Goal: Task Accomplishment & Management: Manage account settings

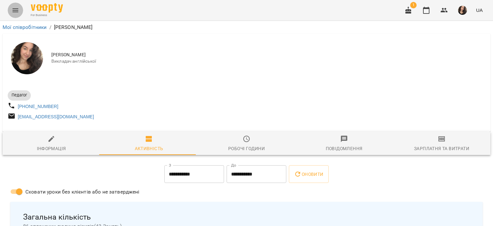
click at [15, 10] on icon "Menu" at bounding box center [16, 10] width 6 height 4
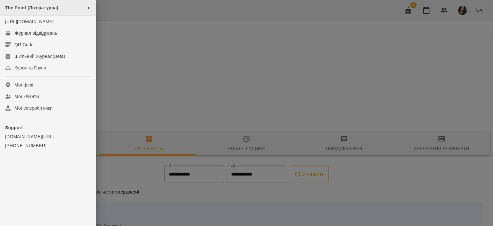
click at [49, 8] on span "The Point (Літературна)" at bounding box center [31, 7] width 53 height 5
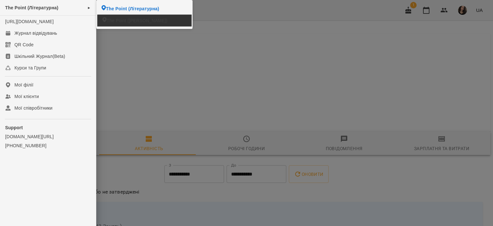
click at [126, 21] on span "The Point (Донцова)" at bounding box center [137, 20] width 61 height 6
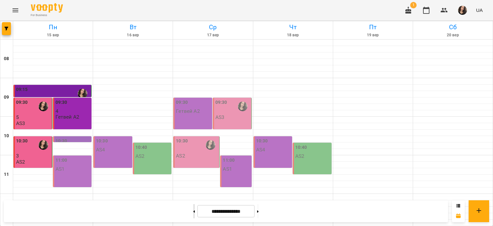
click at [193, 210] on button at bounding box center [194, 211] width 2 height 14
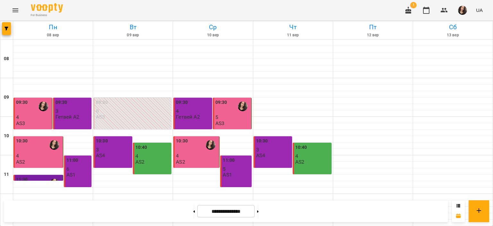
scroll to position [240, 0]
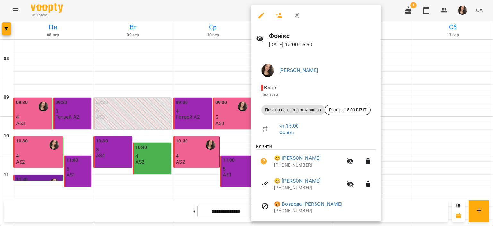
scroll to position [31, 0]
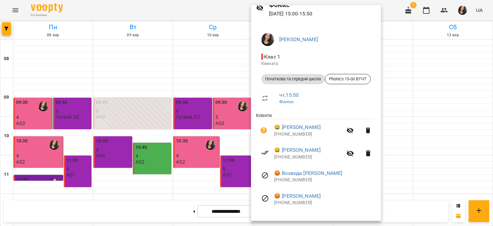
click at [208, 20] on div at bounding box center [246, 113] width 493 height 226
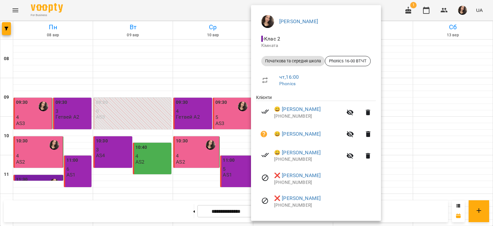
scroll to position [52, 0]
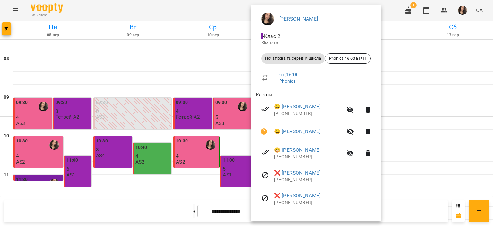
click at [150, 2] on div at bounding box center [246, 113] width 493 height 226
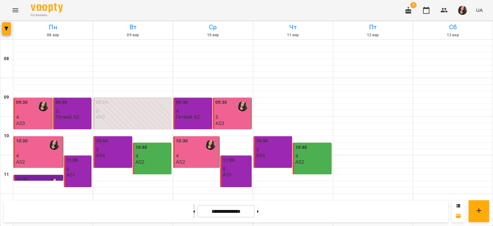
click at [193, 210] on button at bounding box center [194, 211] width 2 height 14
type input "**********"
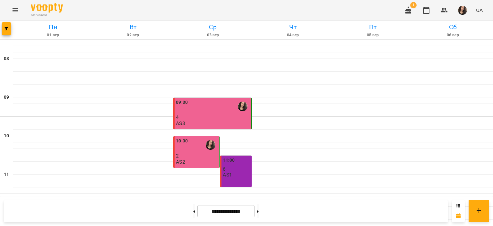
scroll to position [305, 0]
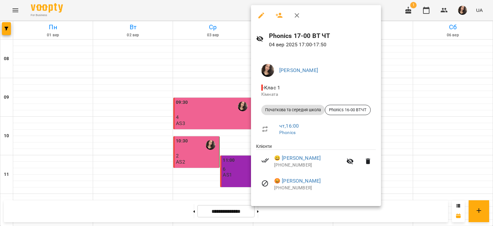
click at [168, 7] on div at bounding box center [246, 113] width 493 height 226
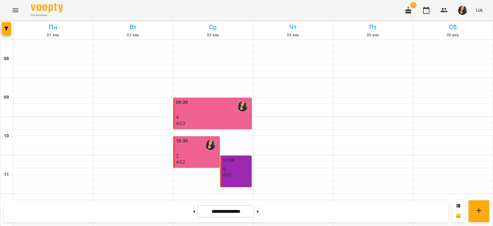
scroll to position [265, 0]
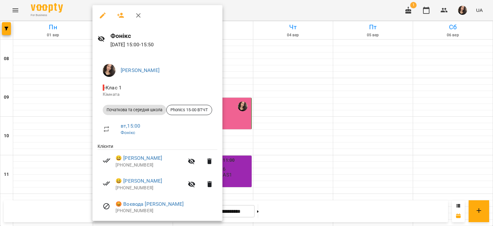
click at [77, 8] on div at bounding box center [246, 113] width 493 height 226
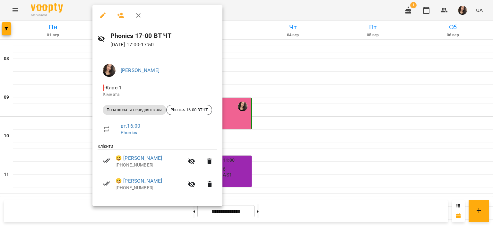
click at [298, 5] on div at bounding box center [246, 113] width 493 height 226
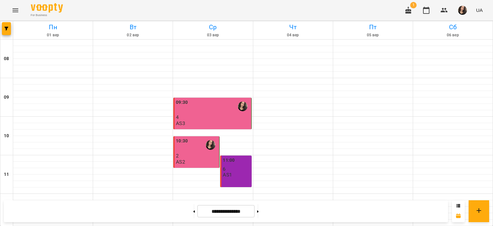
scroll to position [302, 0]
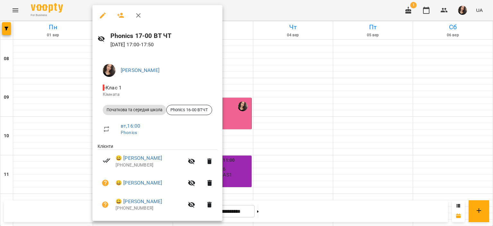
click at [276, 10] on div at bounding box center [246, 113] width 493 height 226
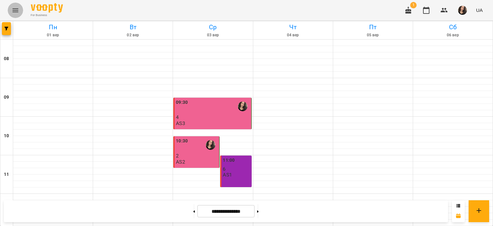
click at [12, 10] on icon "Menu" at bounding box center [16, 10] width 8 height 8
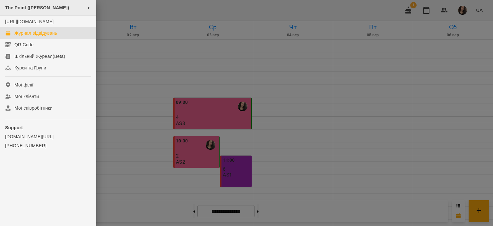
click at [25, 6] on span "The Point (Донцова)" at bounding box center [37, 7] width 64 height 5
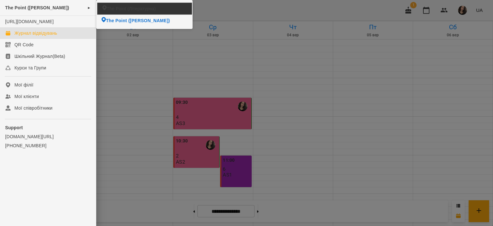
click at [136, 9] on span "The Point (Літературна)" at bounding box center [131, 8] width 49 height 6
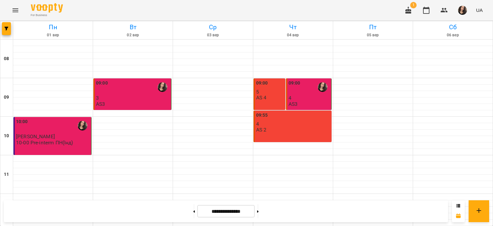
scroll to position [305, 0]
click at [259, 210] on button at bounding box center [258, 211] width 2 height 14
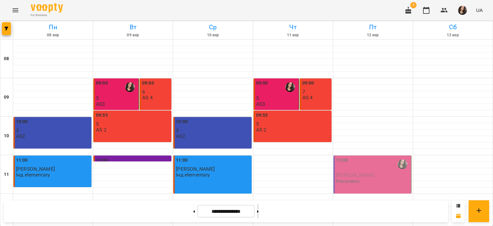
click at [259, 210] on button at bounding box center [258, 211] width 2 height 14
type input "**********"
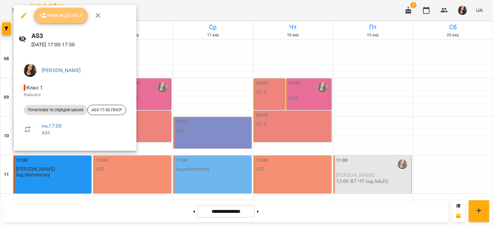
click at [57, 15] on span "Урок відбувся" at bounding box center [61, 16] width 44 height 8
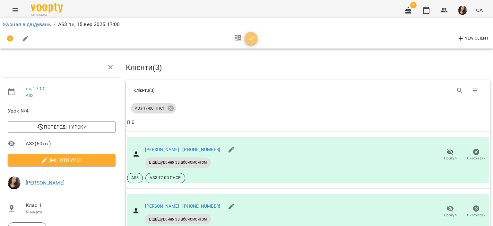
click at [250, 41] on icon "button" at bounding box center [251, 39] width 8 height 8
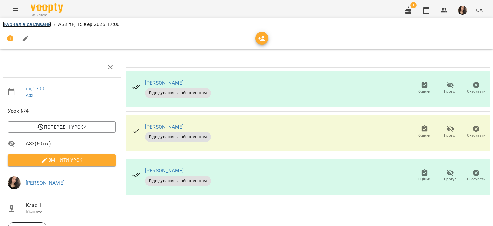
click at [43, 26] on link "Журнал відвідувань" at bounding box center [27, 24] width 48 height 6
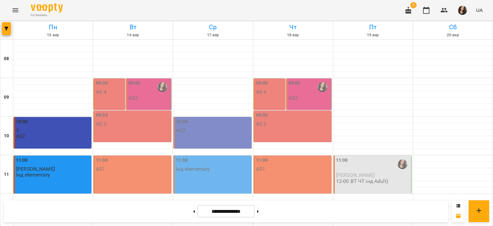
scroll to position [304, 0]
